Goal: Navigation & Orientation: Find specific page/section

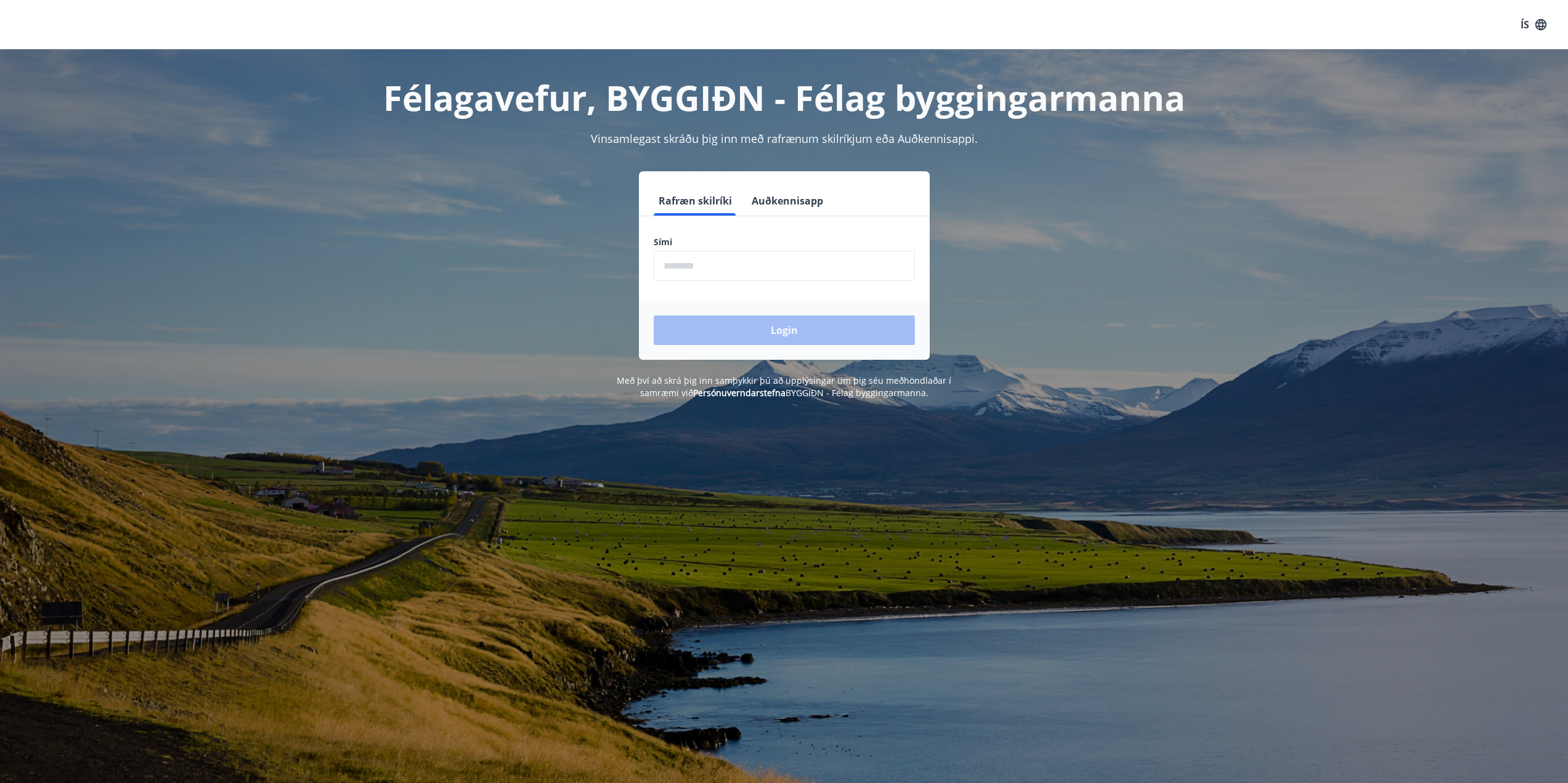
click at [802, 273] on input "phone" at bounding box center [784, 265] width 261 height 30
type input "********"
click at [760, 321] on button "Login" at bounding box center [784, 330] width 261 height 29
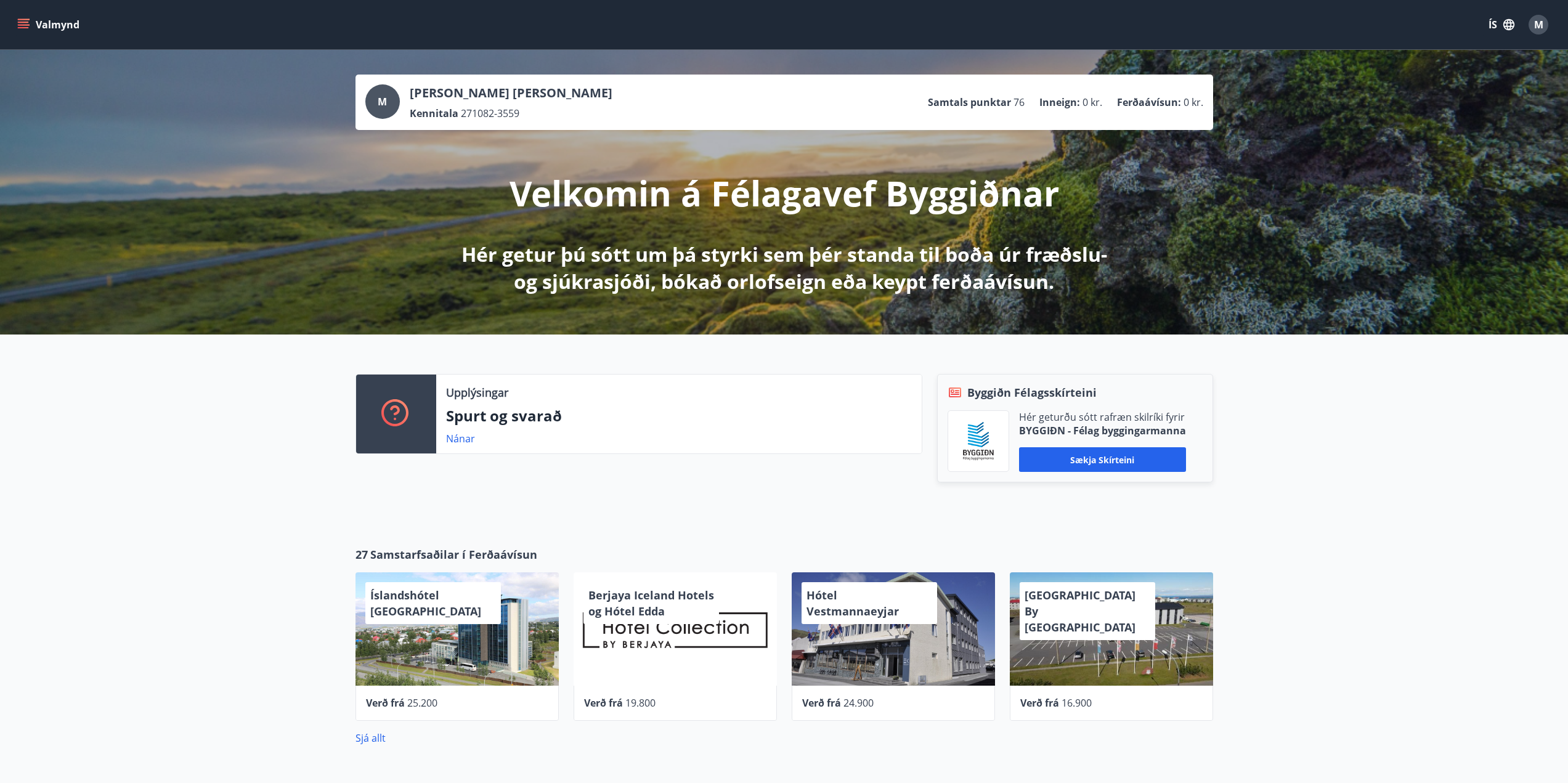
click at [20, 26] on icon "menu" at bounding box center [24, 25] width 13 height 1
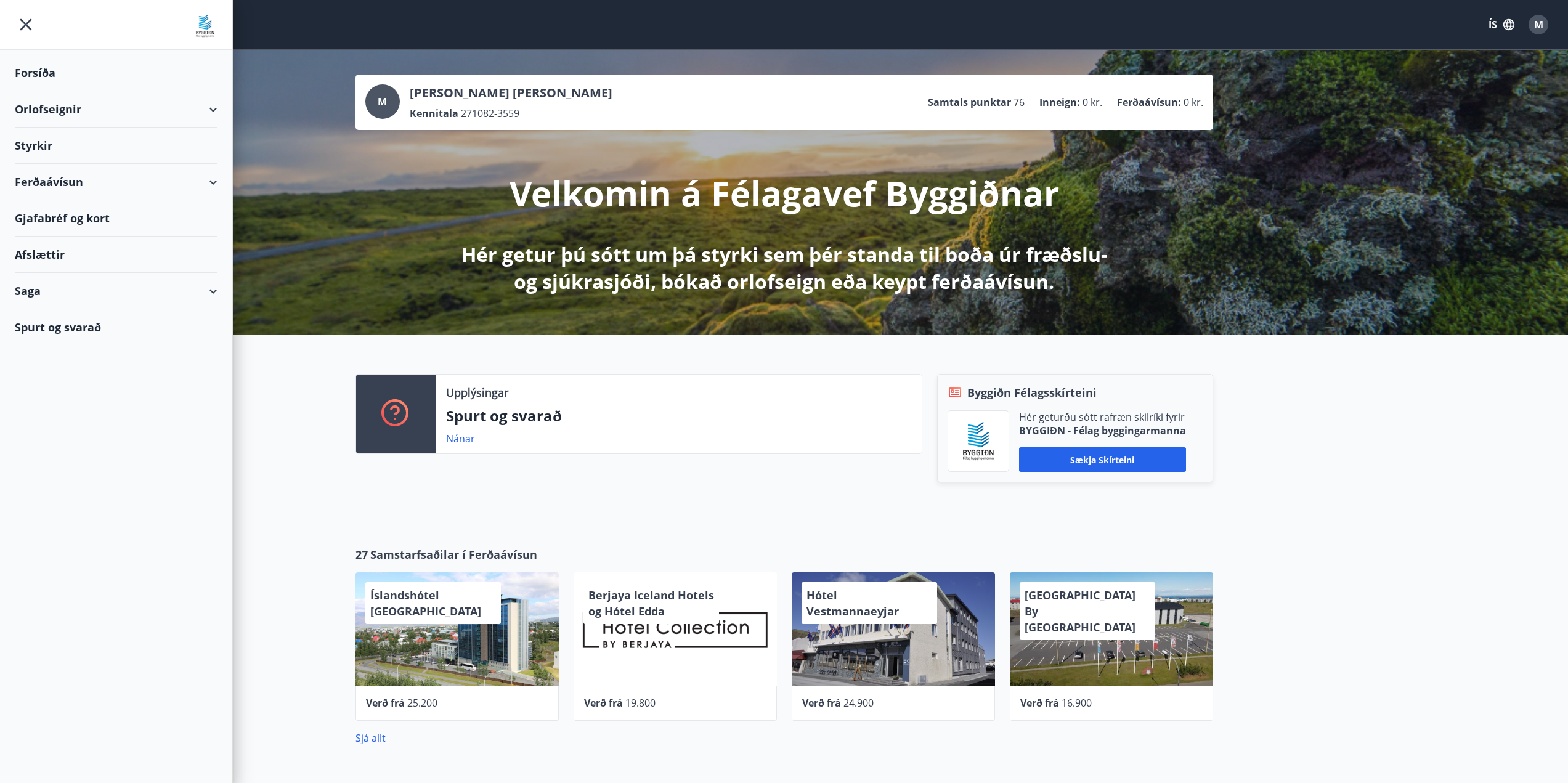
click at [31, 291] on div "Saga" at bounding box center [116, 291] width 203 height 36
click at [45, 374] on div "Umsóknir" at bounding box center [116, 374] width 183 height 26
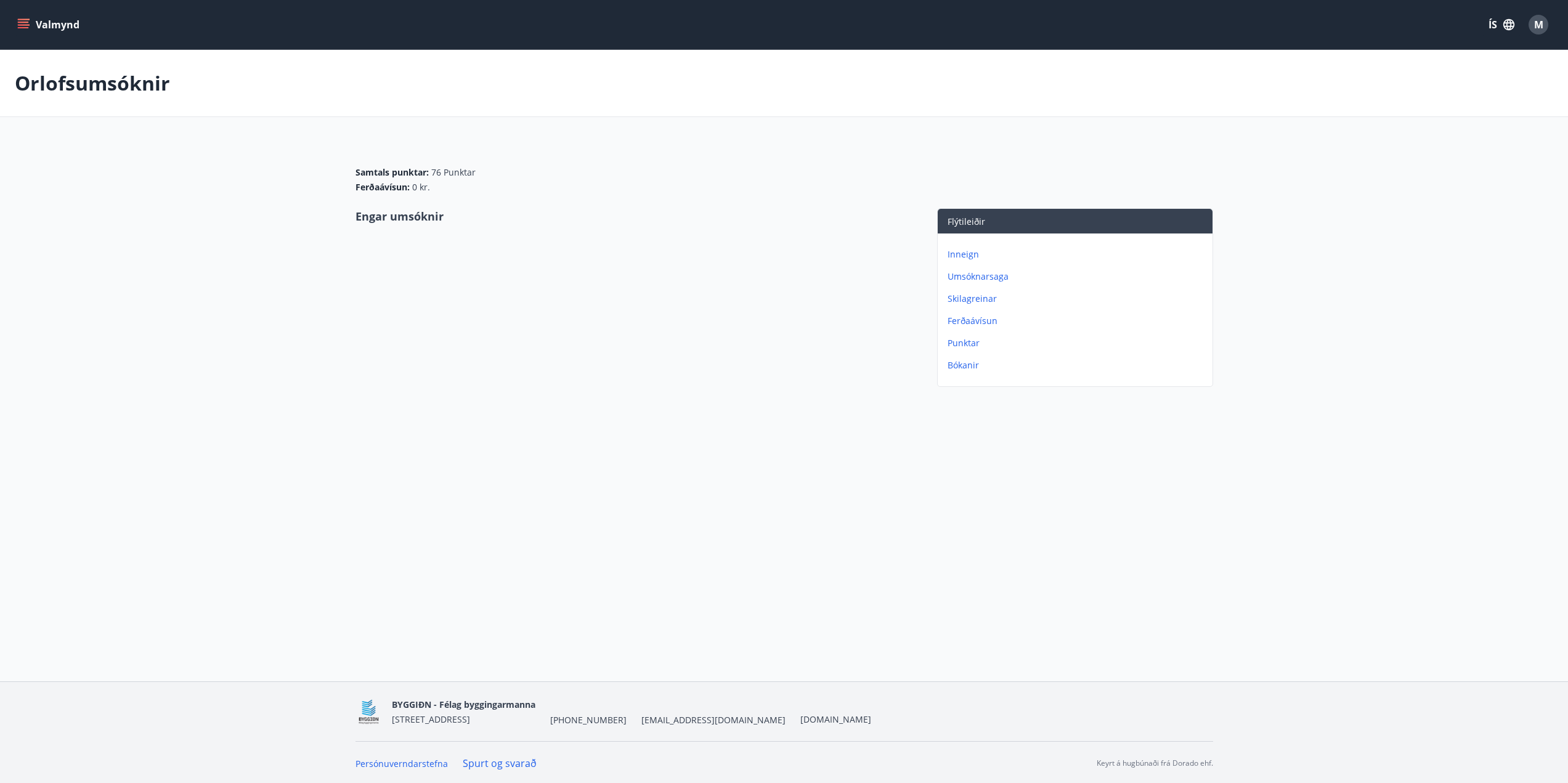
click at [1004, 279] on p "Umsóknarsaga" at bounding box center [1078, 276] width 260 height 12
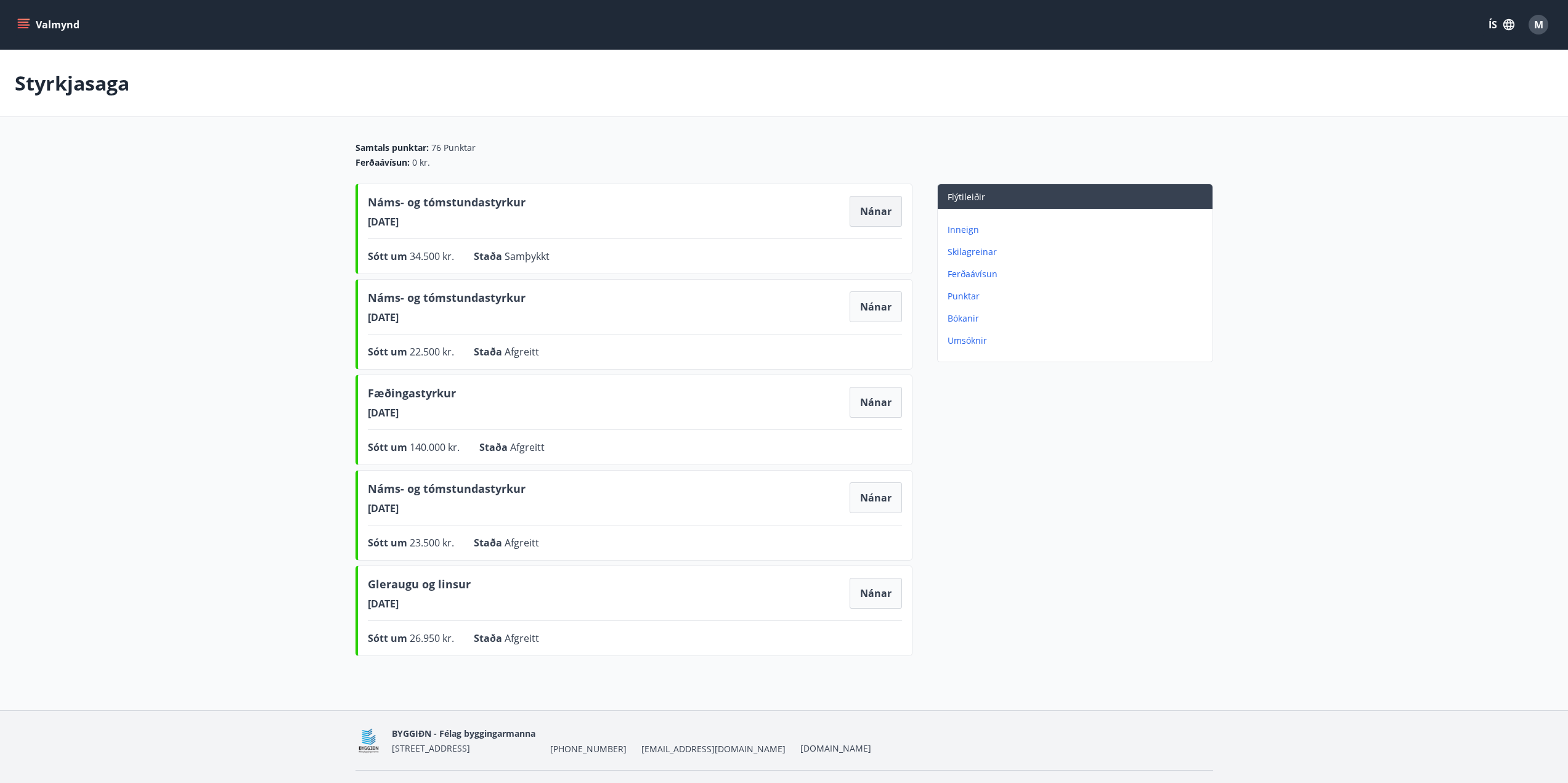
click at [860, 203] on button "Nánar" at bounding box center [876, 211] width 52 height 31
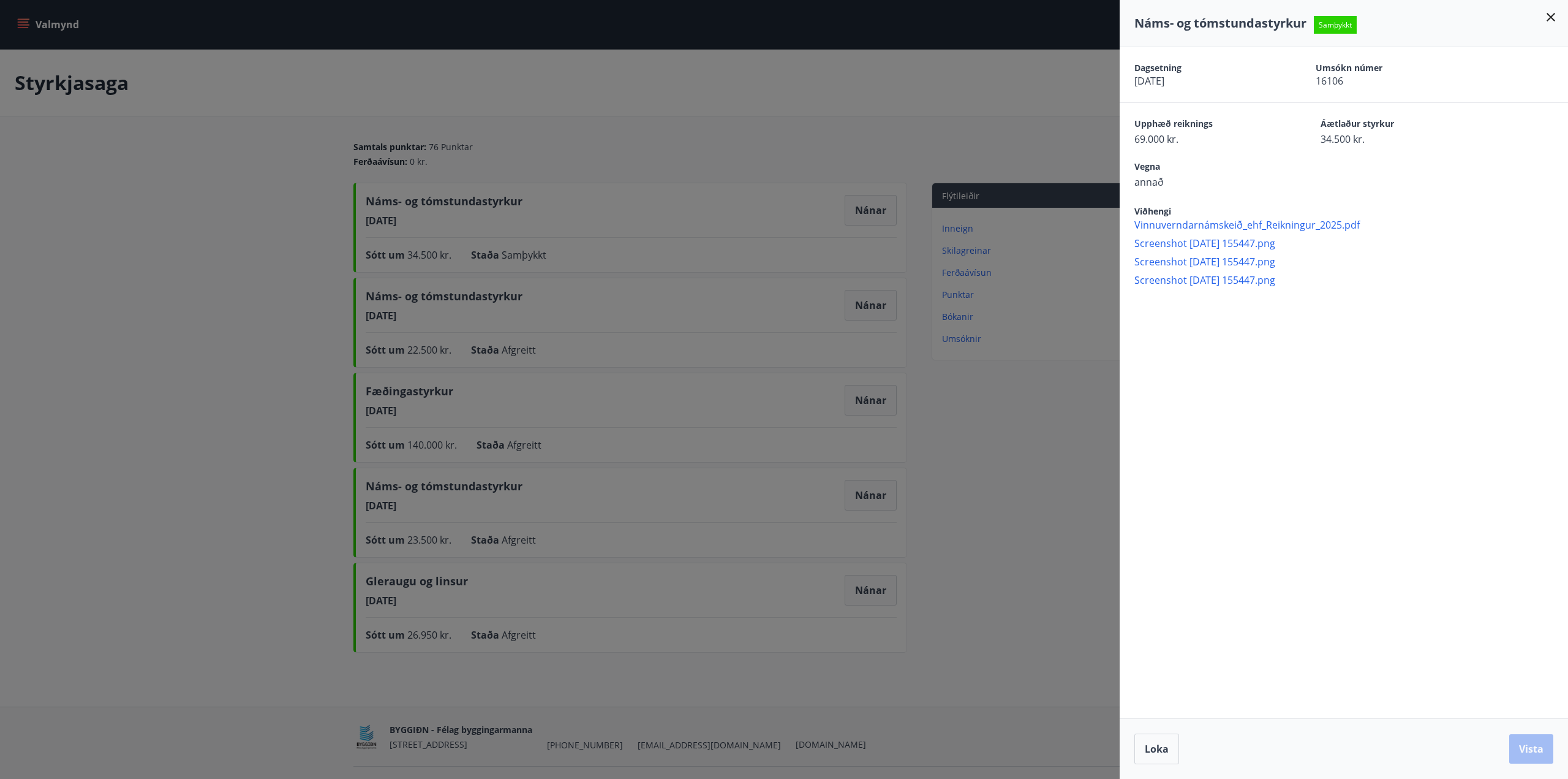
click at [708, 130] on div at bounding box center [784, 389] width 1568 height 779
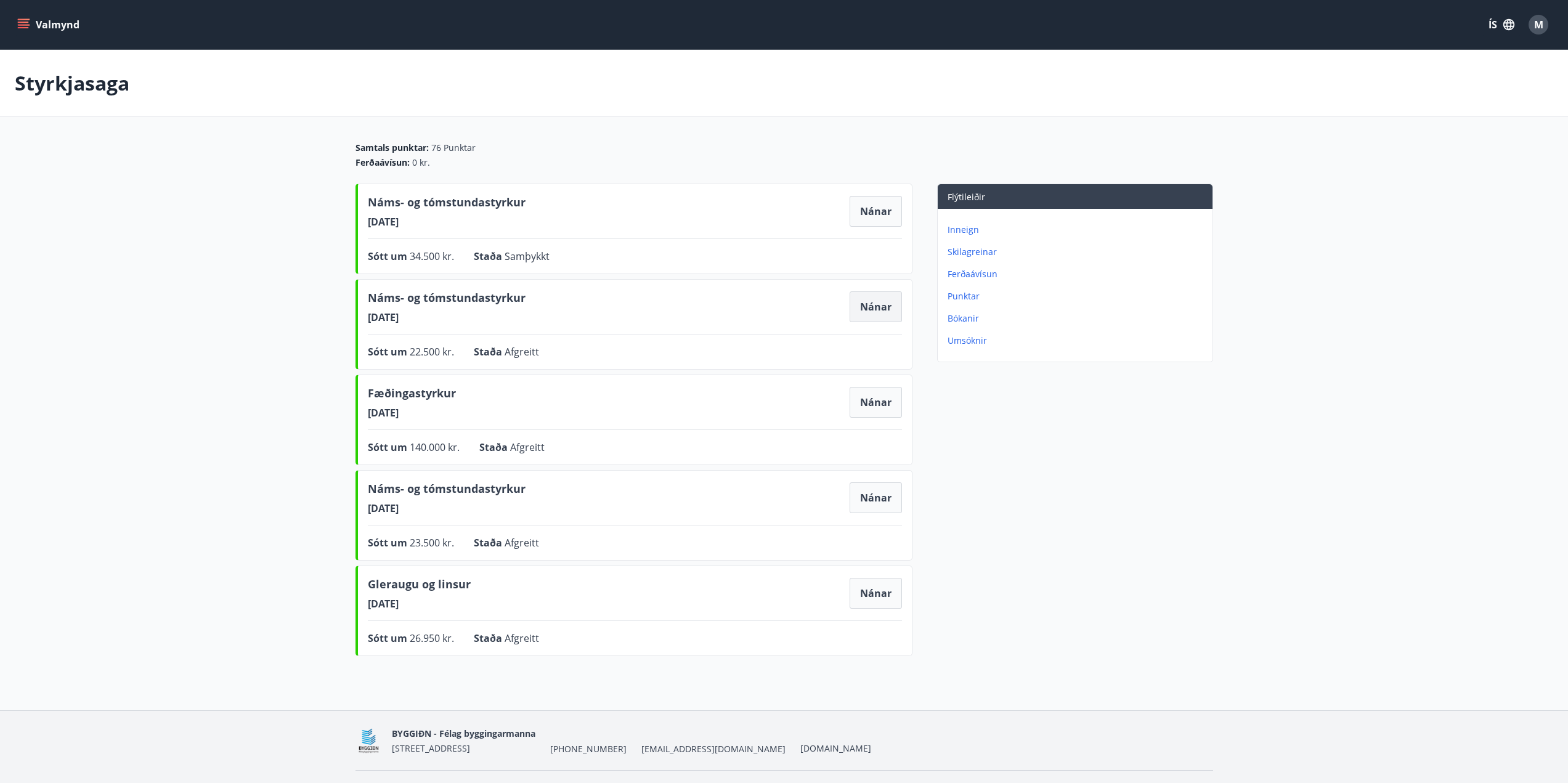
click at [877, 305] on button "Nánar" at bounding box center [876, 307] width 52 height 31
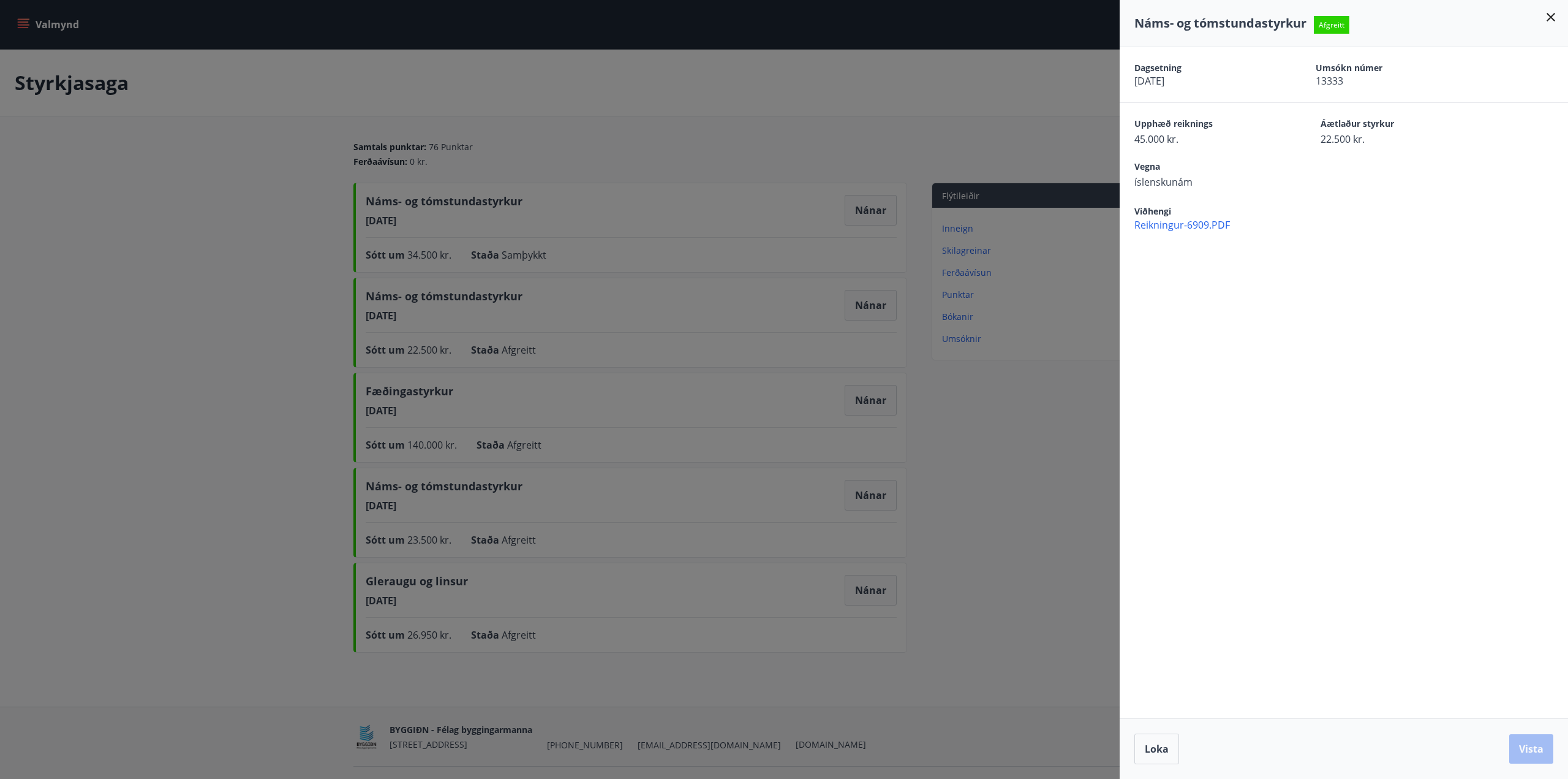
click at [1524, 740] on div "Loka Vista" at bounding box center [1344, 749] width 419 height 30
drag, startPoint x: 832, startPoint y: 74, endPoint x: 827, endPoint y: 66, distance: 9.4
click at [831, 72] on div at bounding box center [784, 389] width 1568 height 779
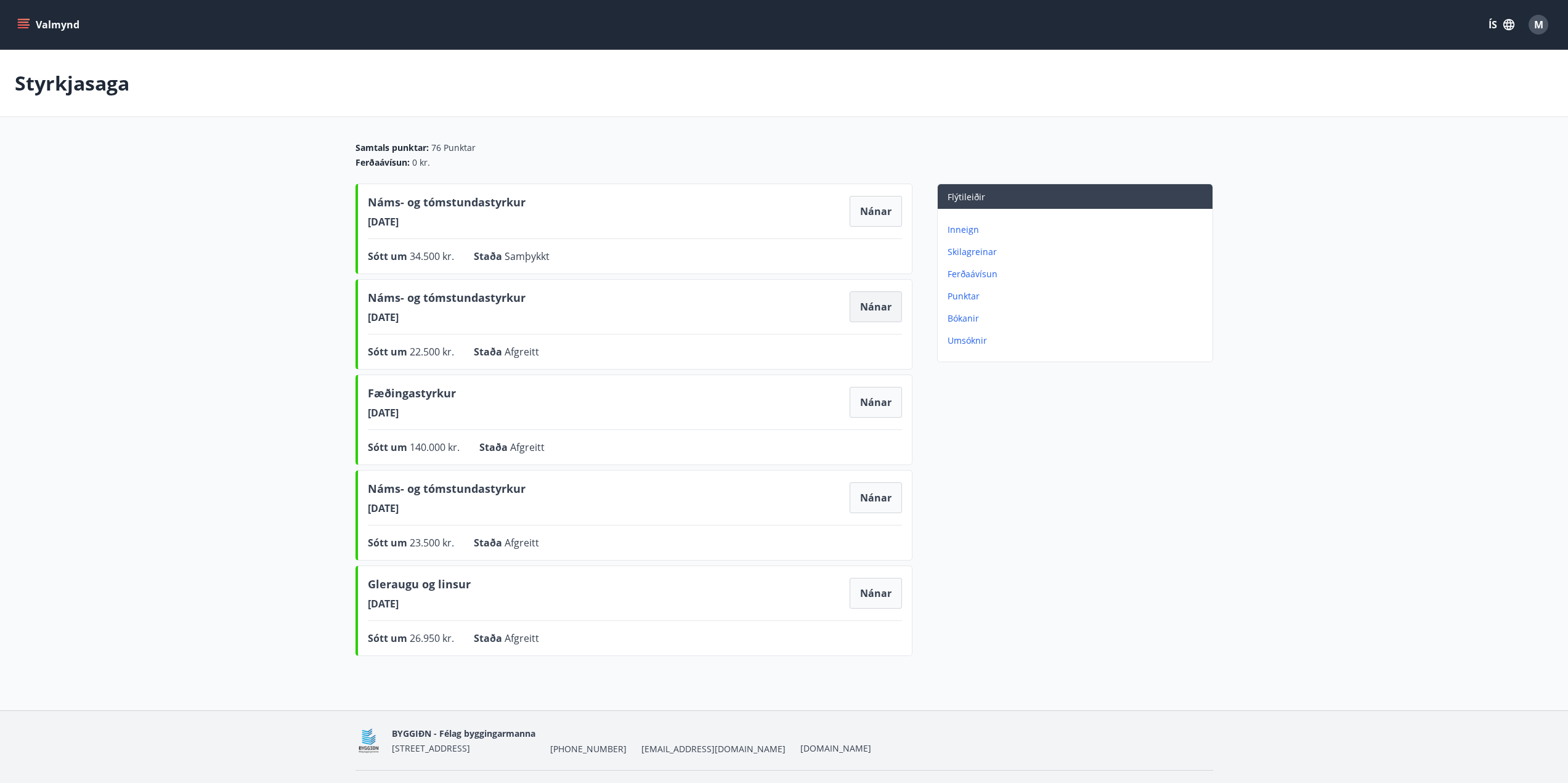
click at [874, 312] on button "Nánar" at bounding box center [876, 307] width 52 height 31
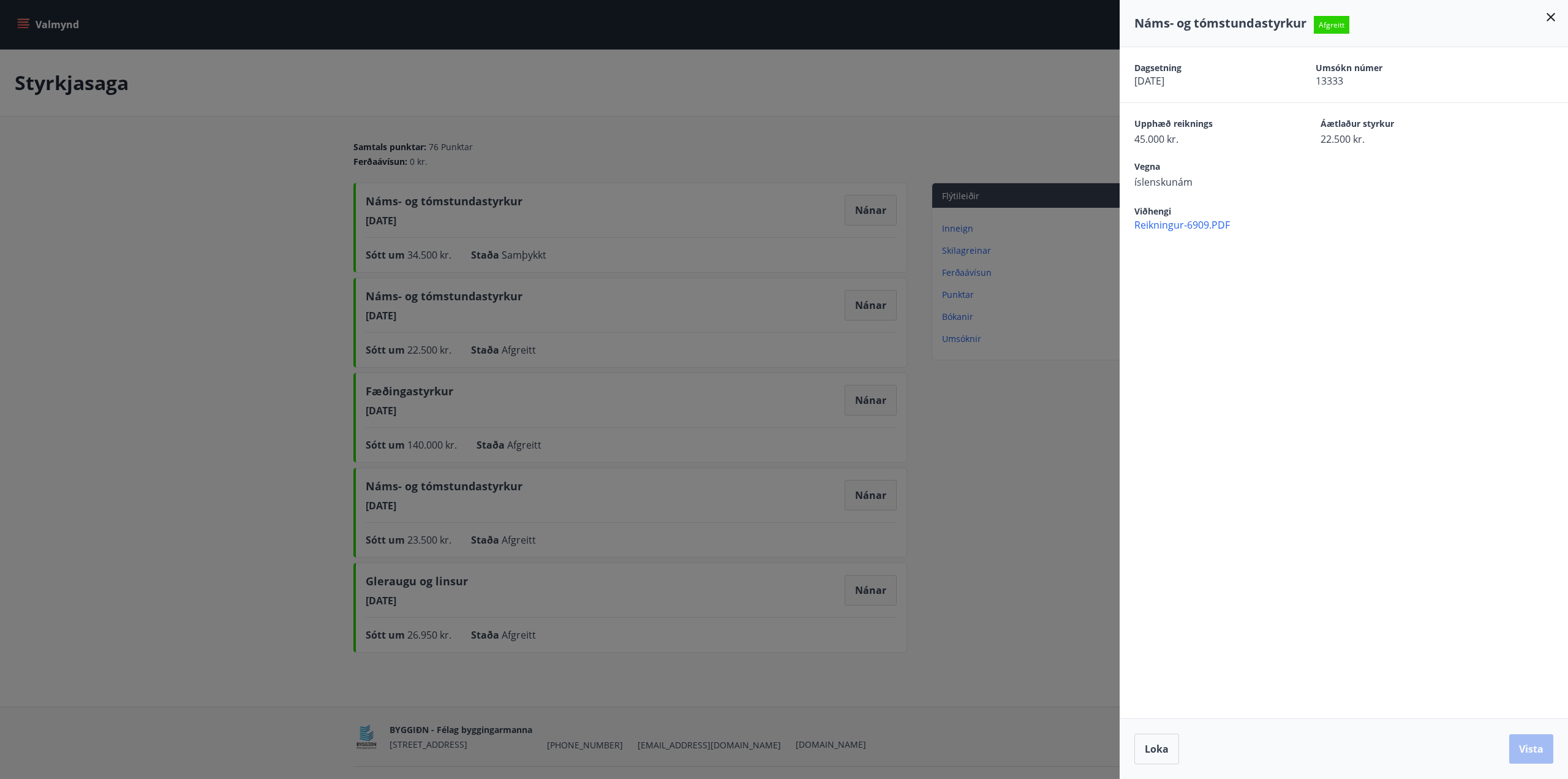
click at [862, 208] on div at bounding box center [784, 389] width 1568 height 779
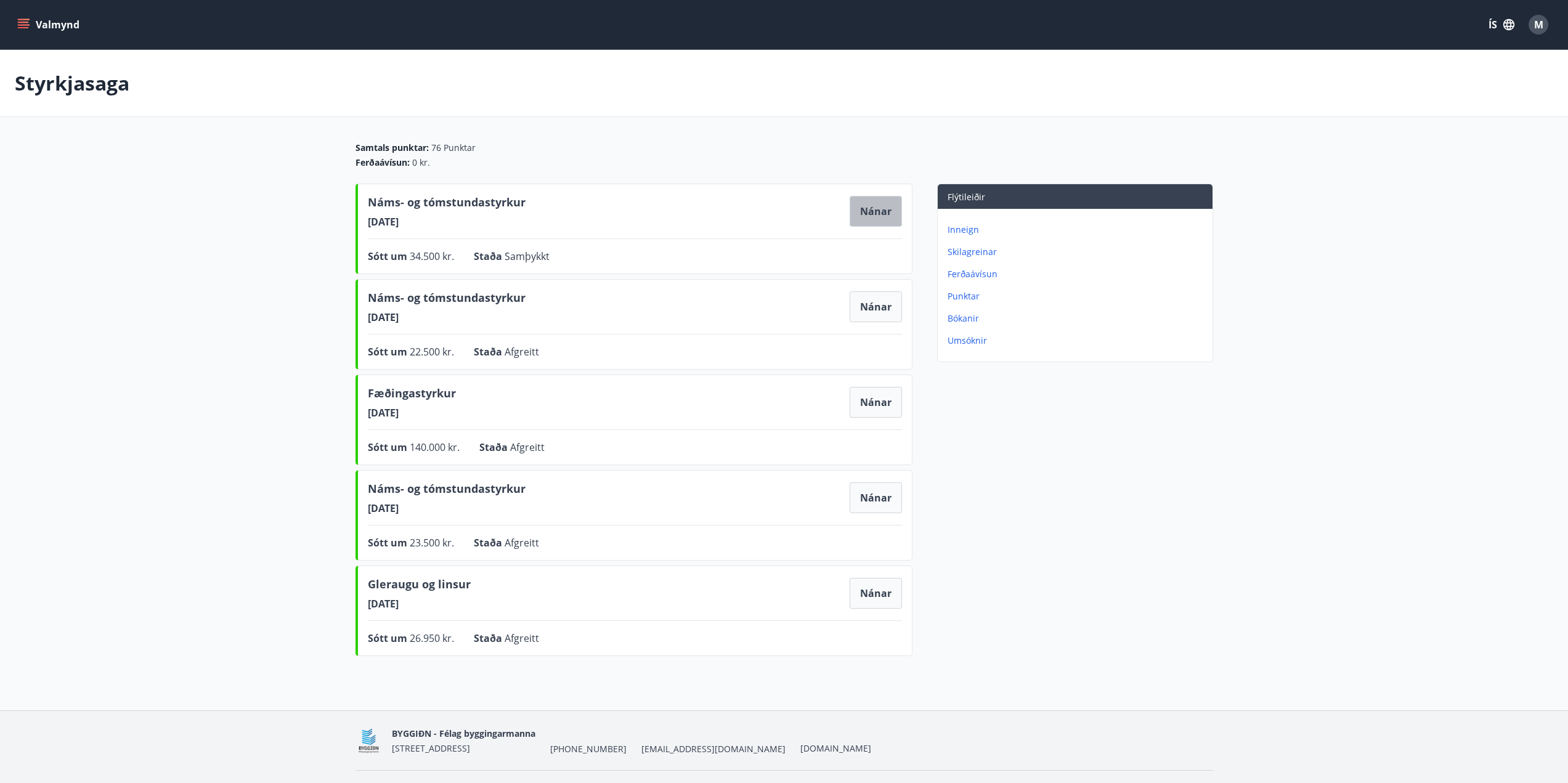
click at [868, 209] on button "Nánar" at bounding box center [876, 211] width 52 height 31
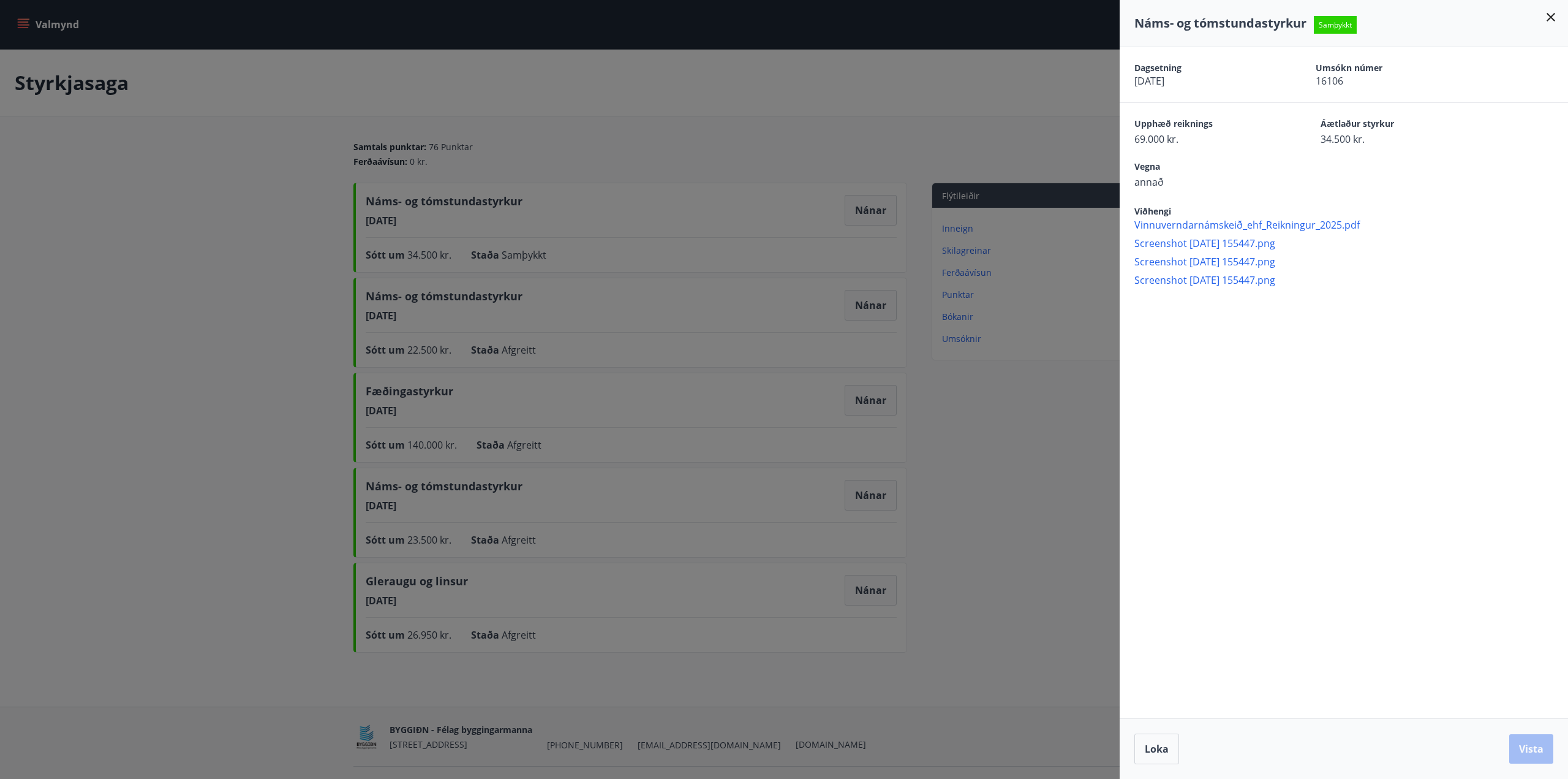
click at [1079, 469] on div at bounding box center [784, 389] width 1568 height 779
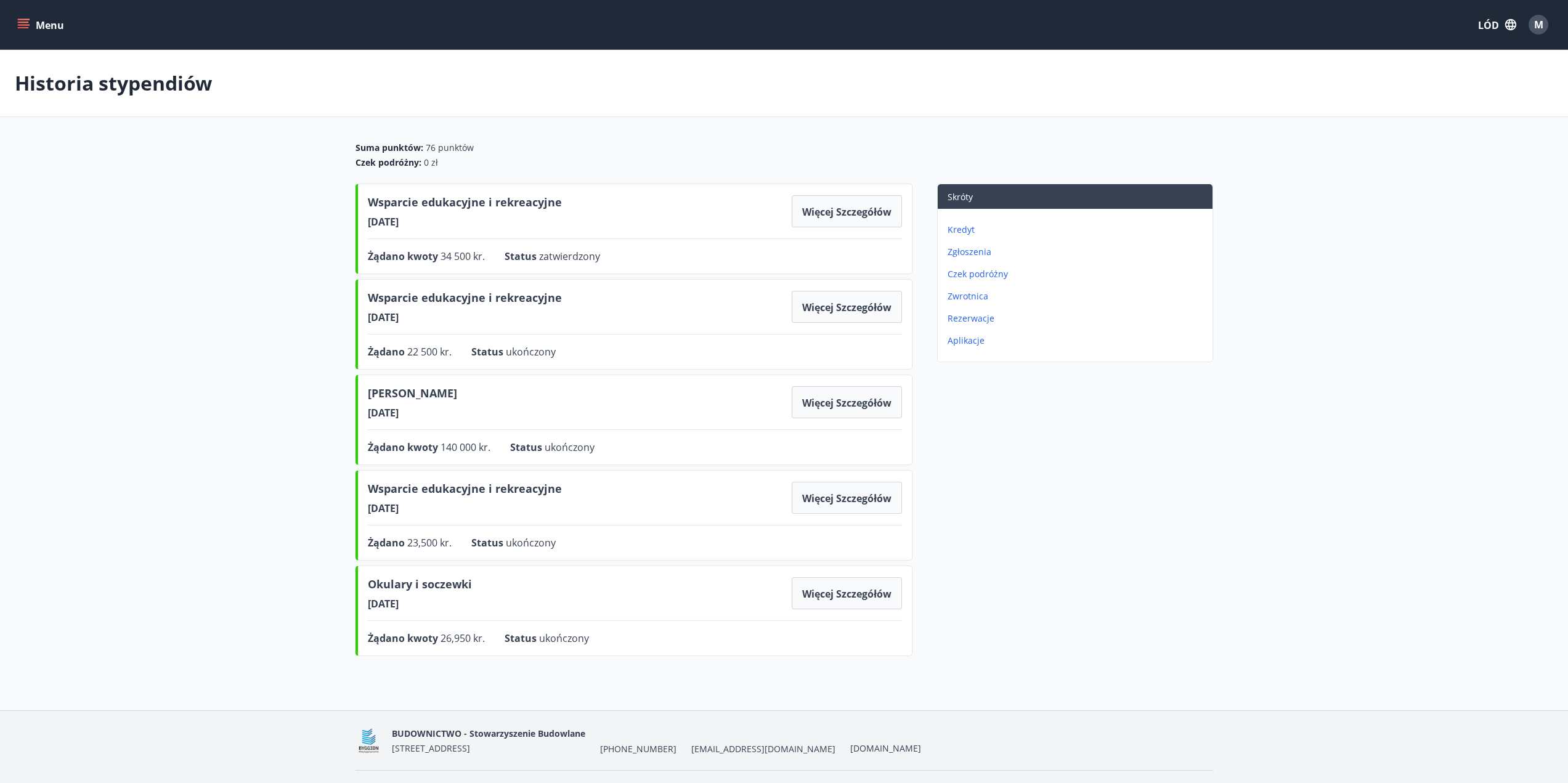
click at [975, 339] on font "Aplikacje" at bounding box center [966, 340] width 37 height 11
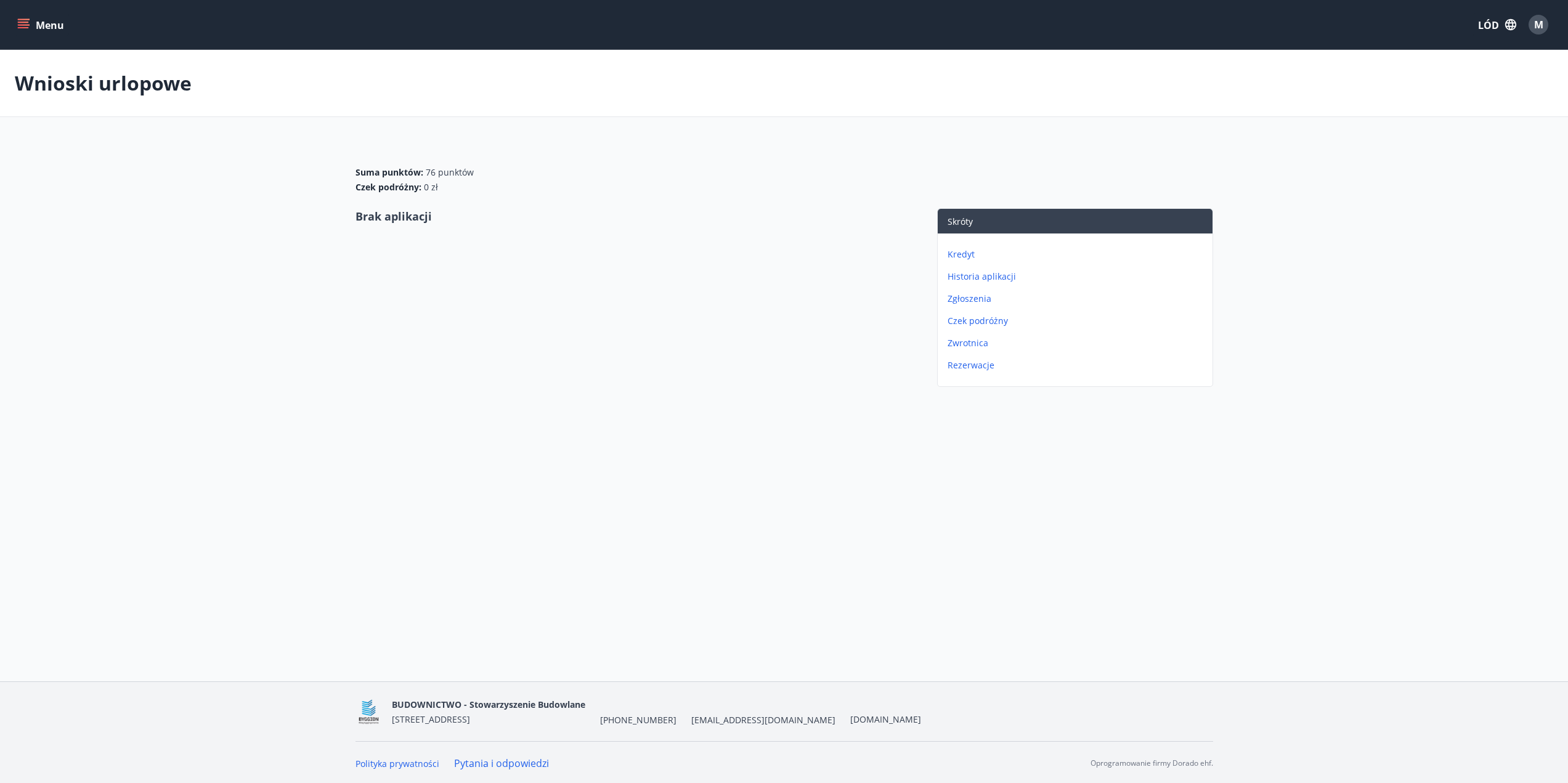
click at [963, 252] on font "Kredyt" at bounding box center [961, 254] width 27 height 11
click at [975, 318] on font "Zwrotnica" at bounding box center [968, 321] width 41 height 11
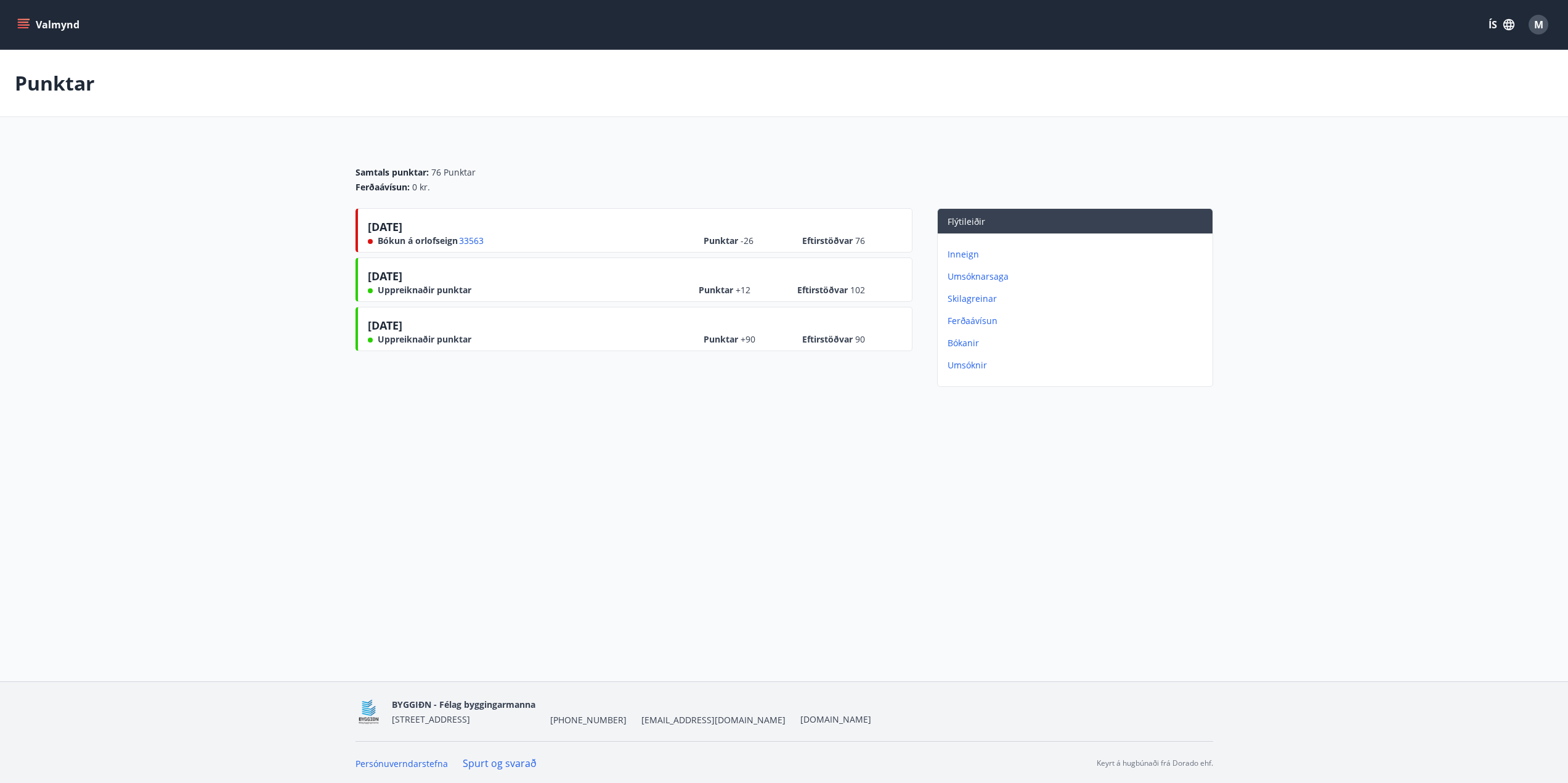
click at [404, 240] on span "Bókun á orlofseign" at bounding box center [418, 240] width 80 height 12
click at [1356, 116] on div "Punktar" at bounding box center [784, 83] width 1568 height 67
click at [455, 241] on font "Rezerwacja nieruchomości wakacyjnej" at bounding box center [458, 240] width 163 height 11
click at [27, 26] on icon "menu" at bounding box center [23, 24] width 12 height 12
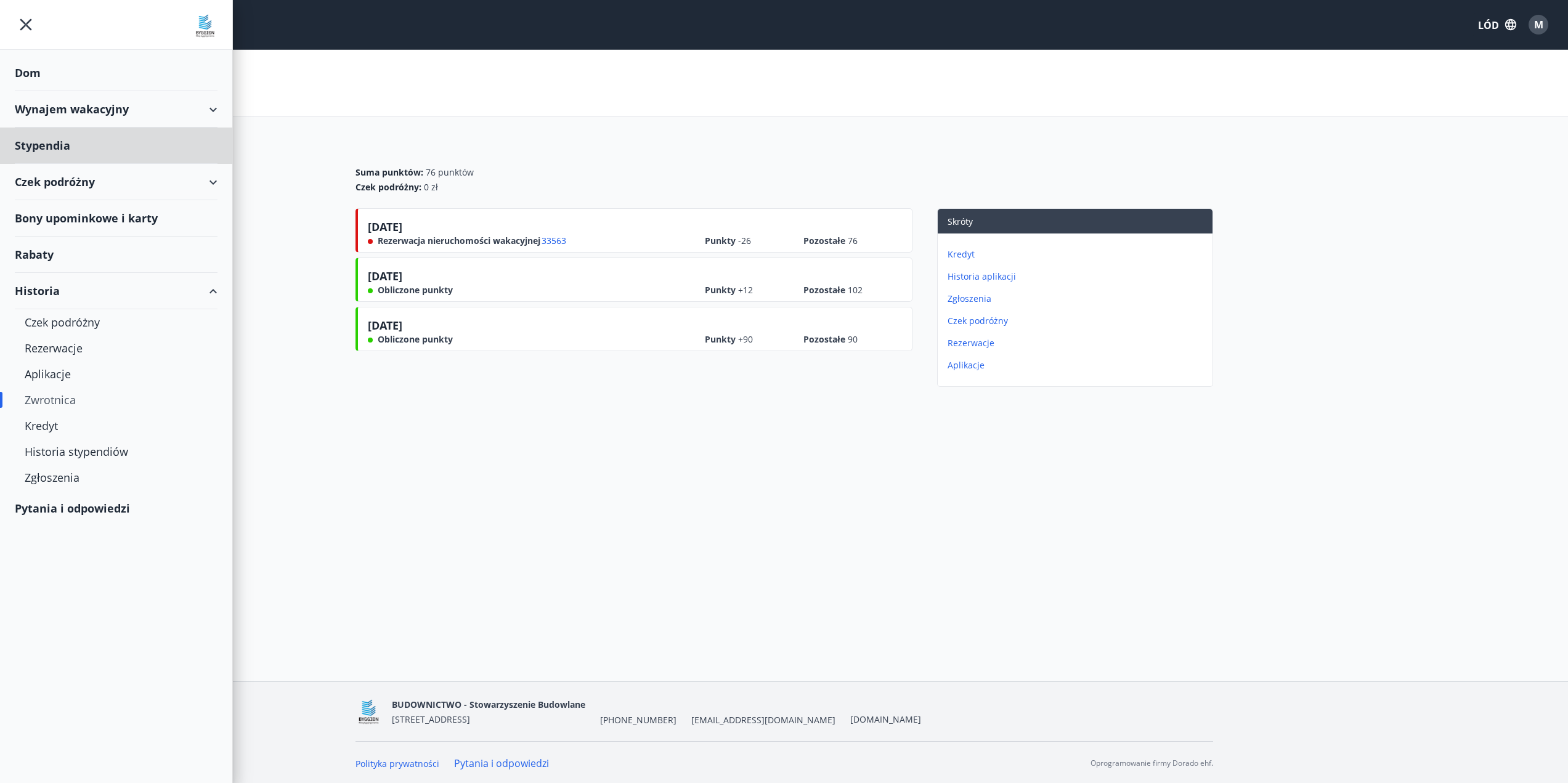
click at [36, 75] on font "Dom" at bounding box center [27, 72] width 26 height 15
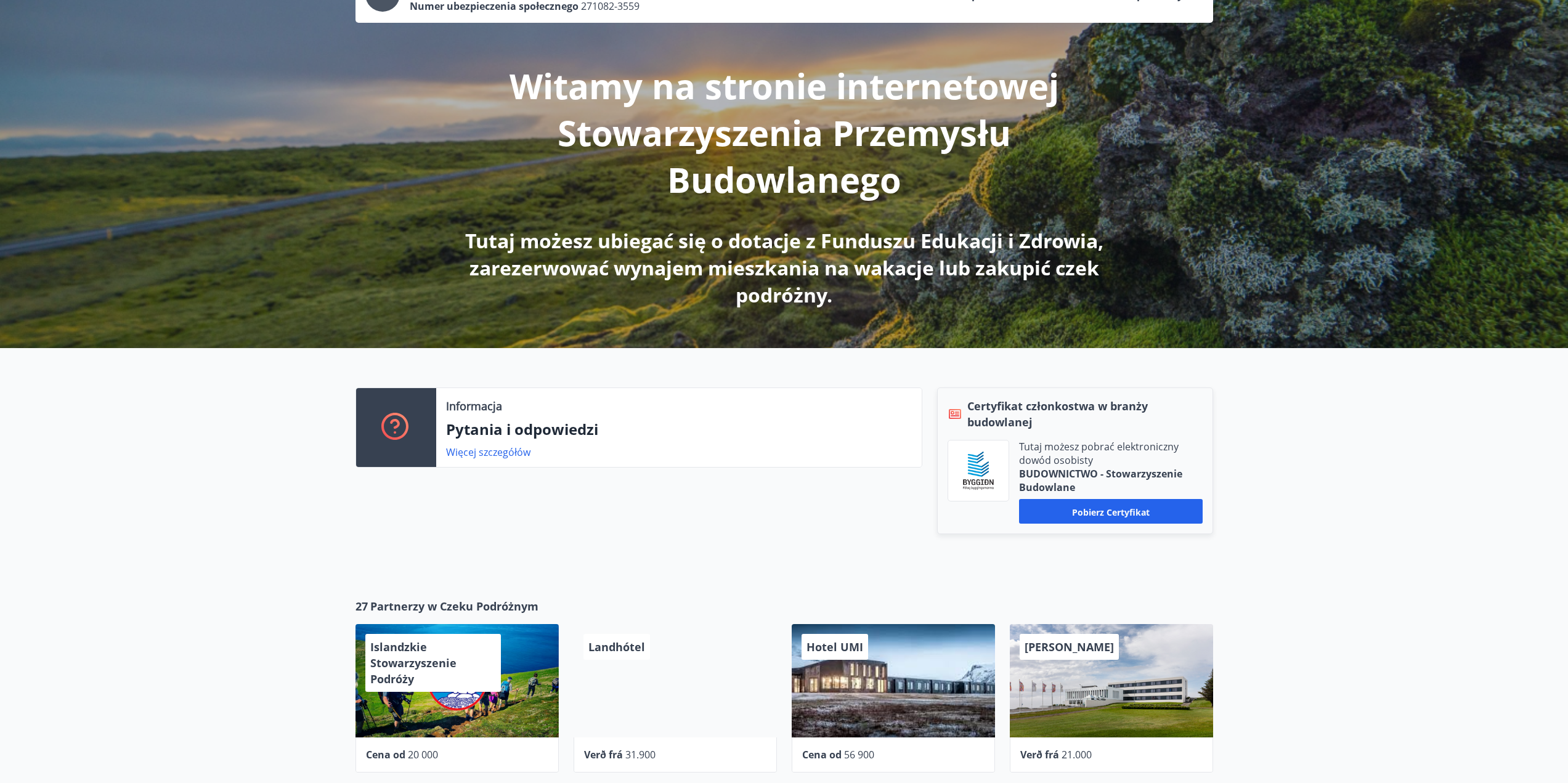
scroll to position [411, 0]
